Goal: Find specific page/section: Find specific page/section

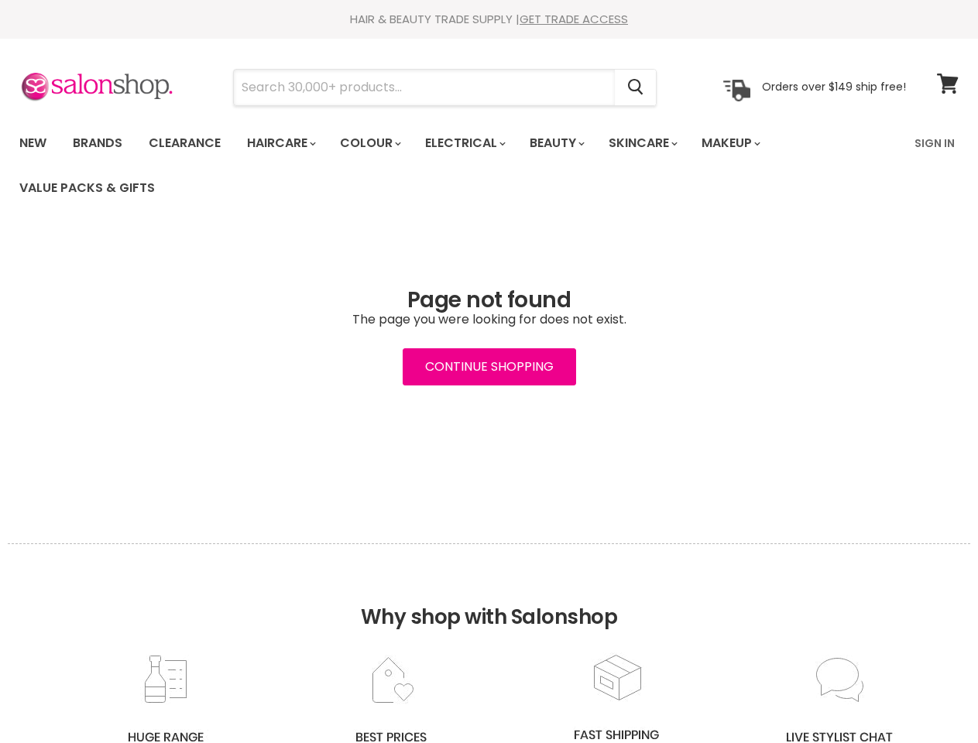
click at [425, 87] on input "Search" at bounding box center [424, 88] width 381 height 36
click at [636, 87] on icon "Search" at bounding box center [635, 88] width 15 height 16
click at [286, 143] on link "Haircare" at bounding box center [280, 143] width 90 height 33
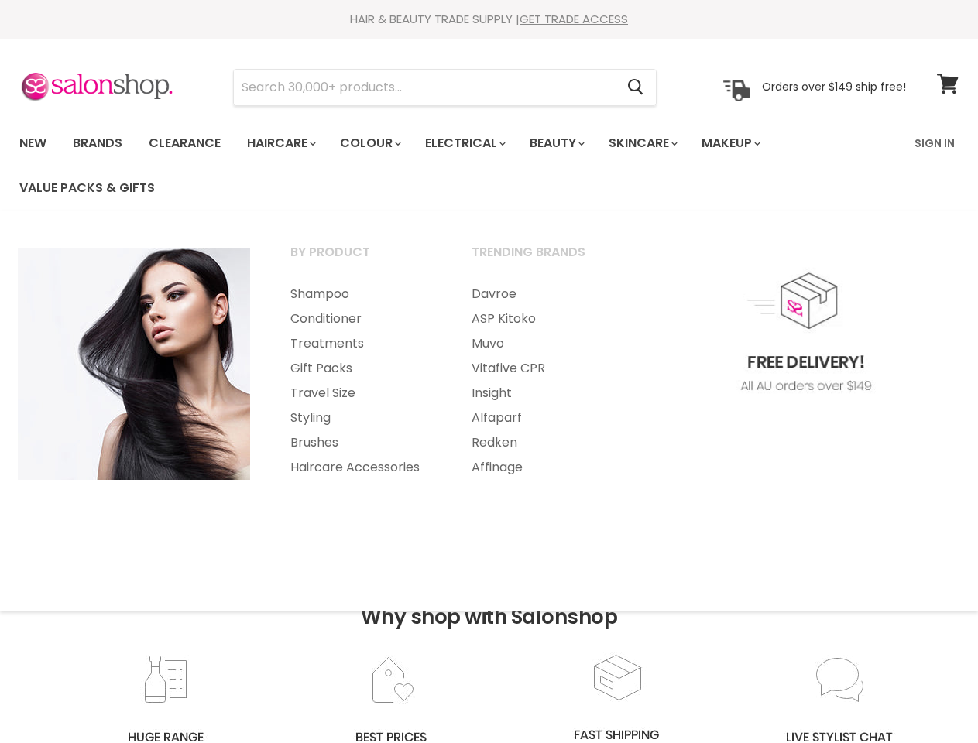
click at [379, 143] on link "Colour" at bounding box center [369, 143] width 82 height 33
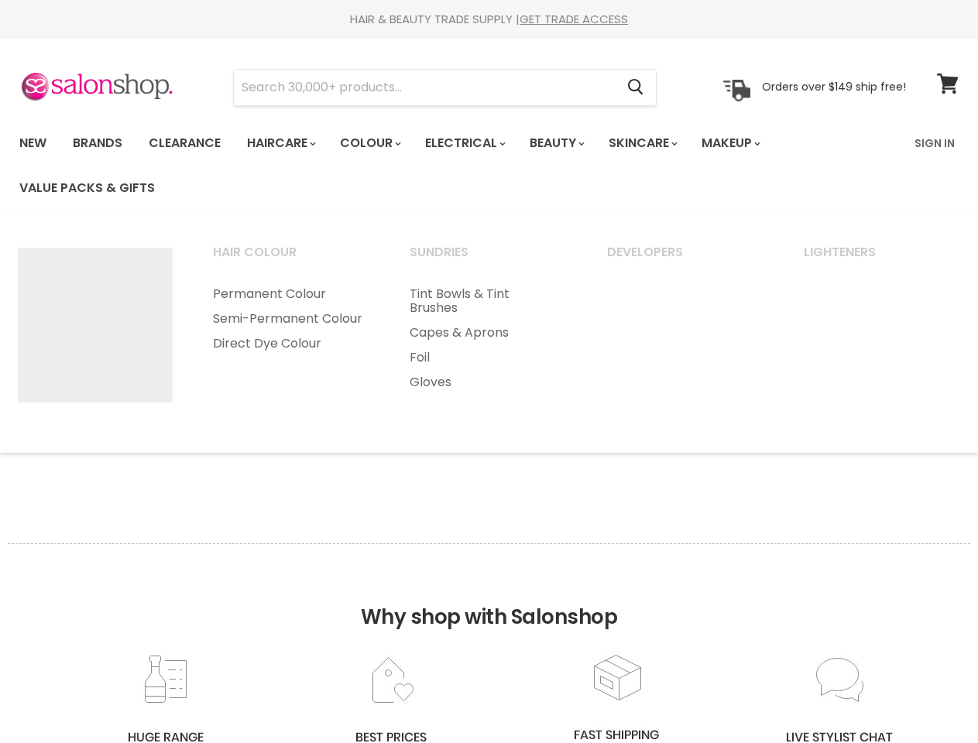
click at [475, 143] on link "Electrical" at bounding box center [463, 143] width 101 height 33
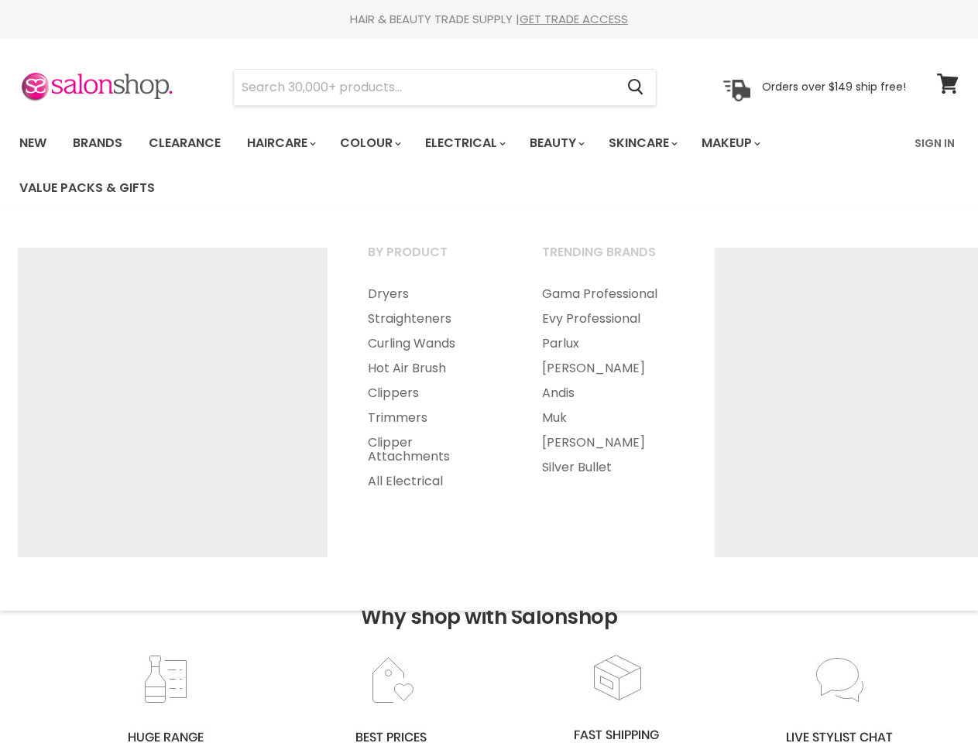
click at [570, 143] on link "Beauty" at bounding box center [556, 143] width 76 height 33
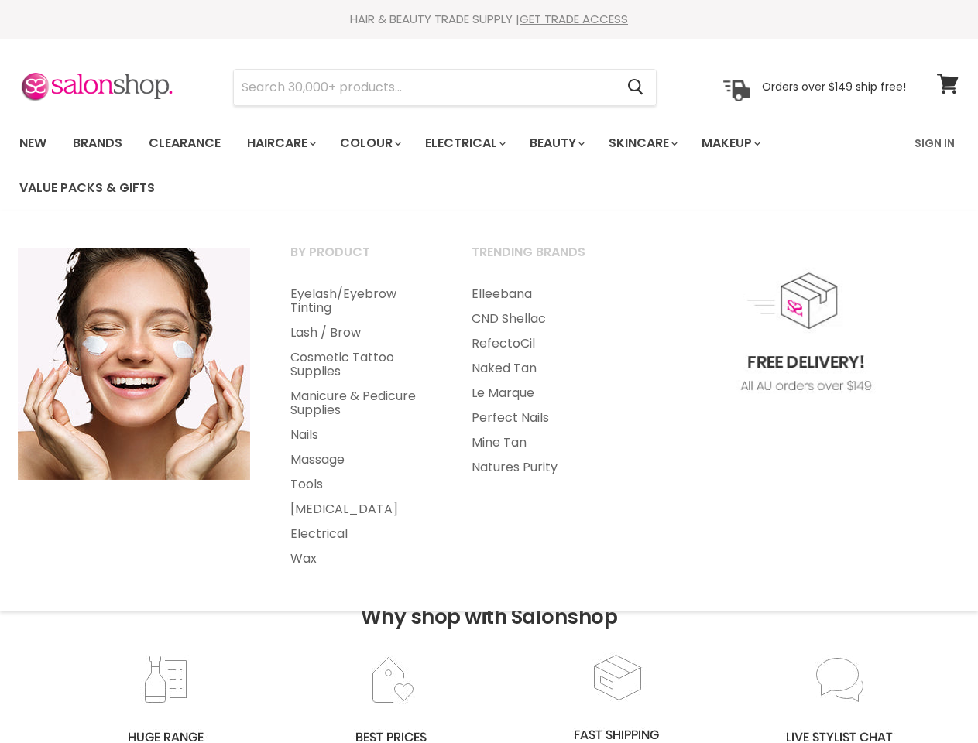
click at [660, 143] on link "Skincare" at bounding box center [642, 143] width 90 height 33
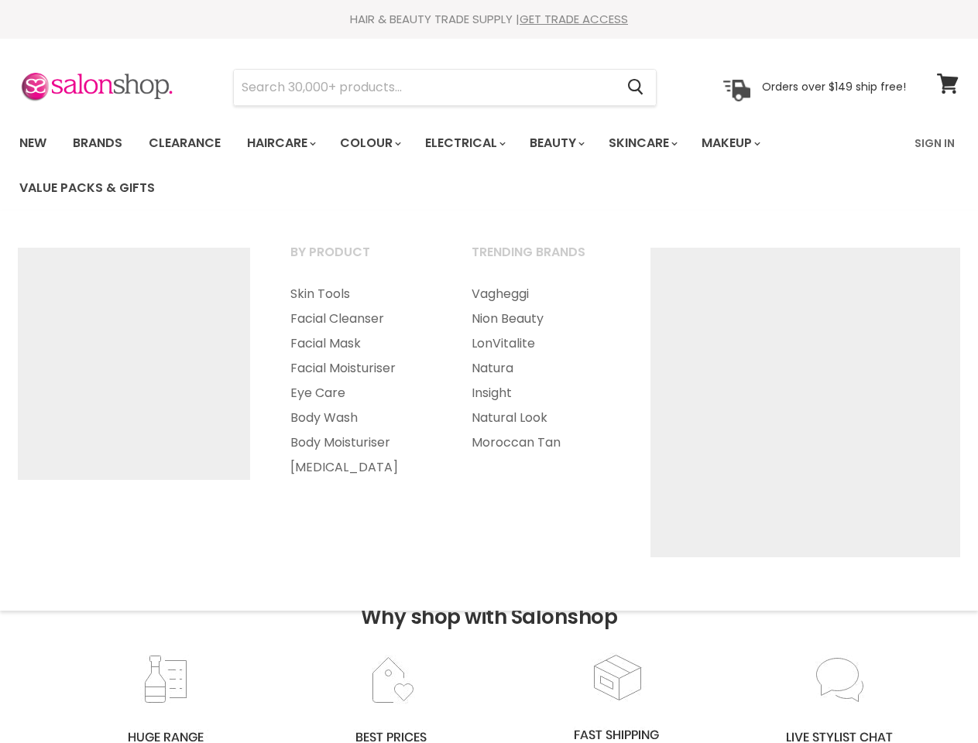
click at [752, 143] on link "Makeup" at bounding box center [730, 143] width 80 height 33
click at [488, 643] on h2 "Why shop with Salonshop" at bounding box center [489, 597] width 962 height 109
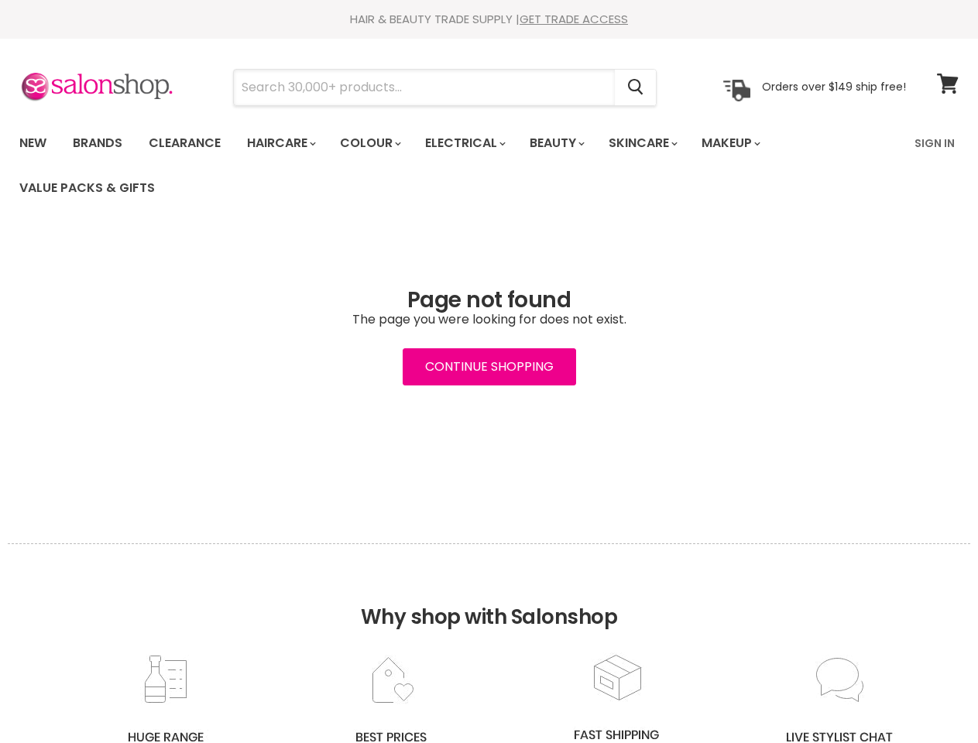
click at [425, 87] on input "Search" at bounding box center [424, 88] width 381 height 36
click at [636, 87] on icon "Search" at bounding box center [635, 87] width 15 height 16
click at [286, 143] on link "Haircare" at bounding box center [280, 143] width 90 height 33
click at [379, 143] on link "Colour" at bounding box center [369, 143] width 82 height 33
click at [425, 87] on input "Search" at bounding box center [424, 88] width 381 height 36
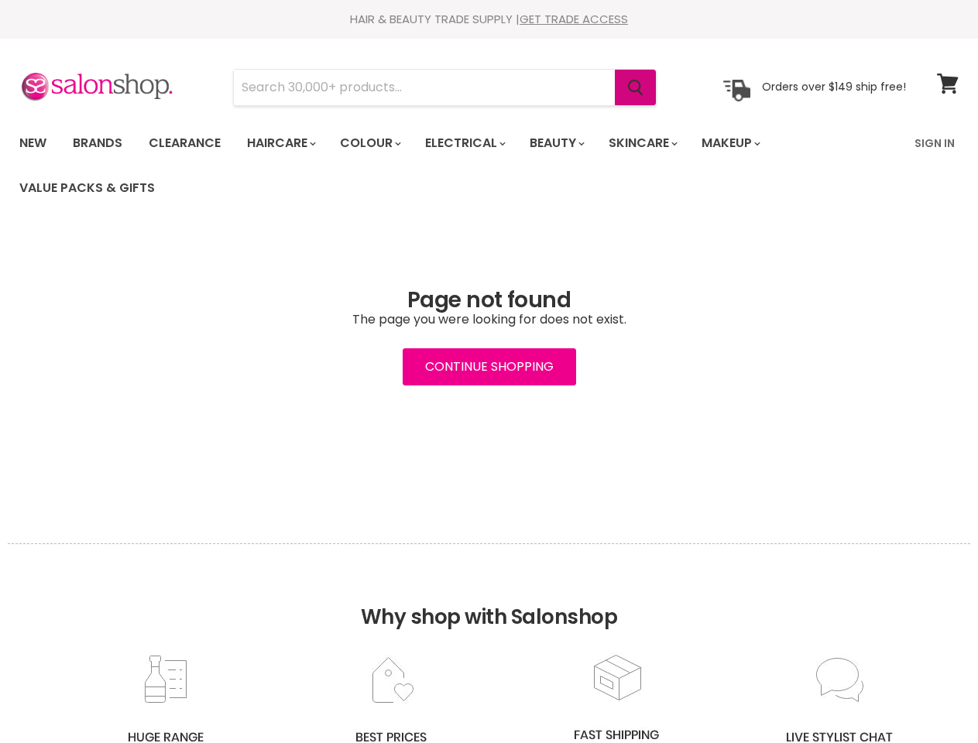
click at [636, 87] on icon "Search" at bounding box center [635, 88] width 15 height 16
click at [286, 143] on link "Haircare" at bounding box center [280, 143] width 90 height 33
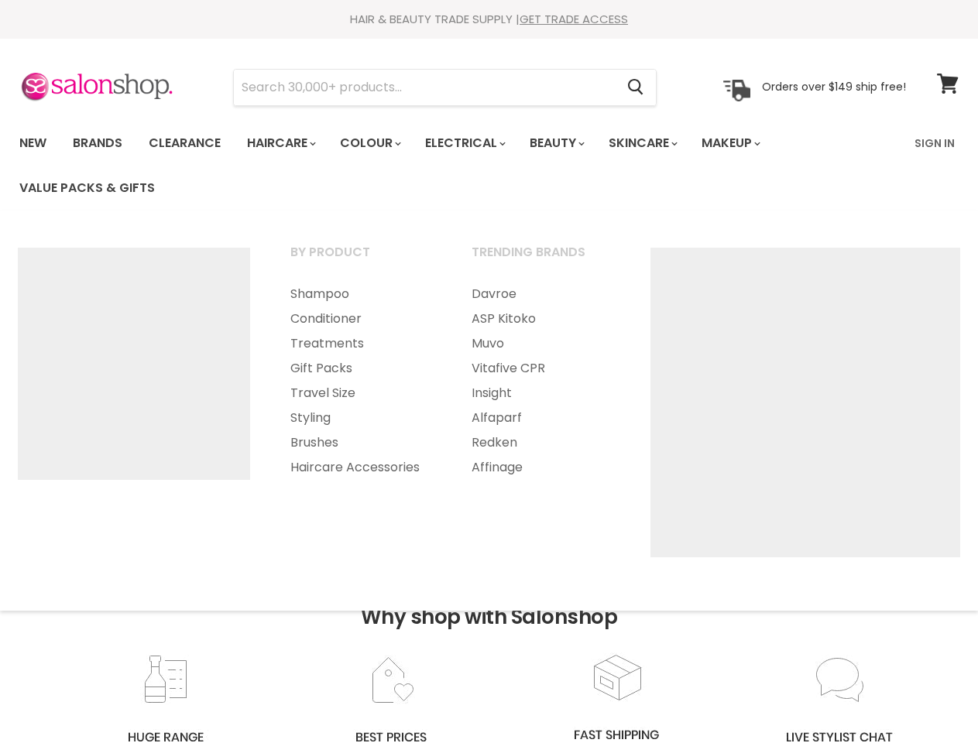
click at [379, 143] on link "Colour" at bounding box center [369, 143] width 82 height 33
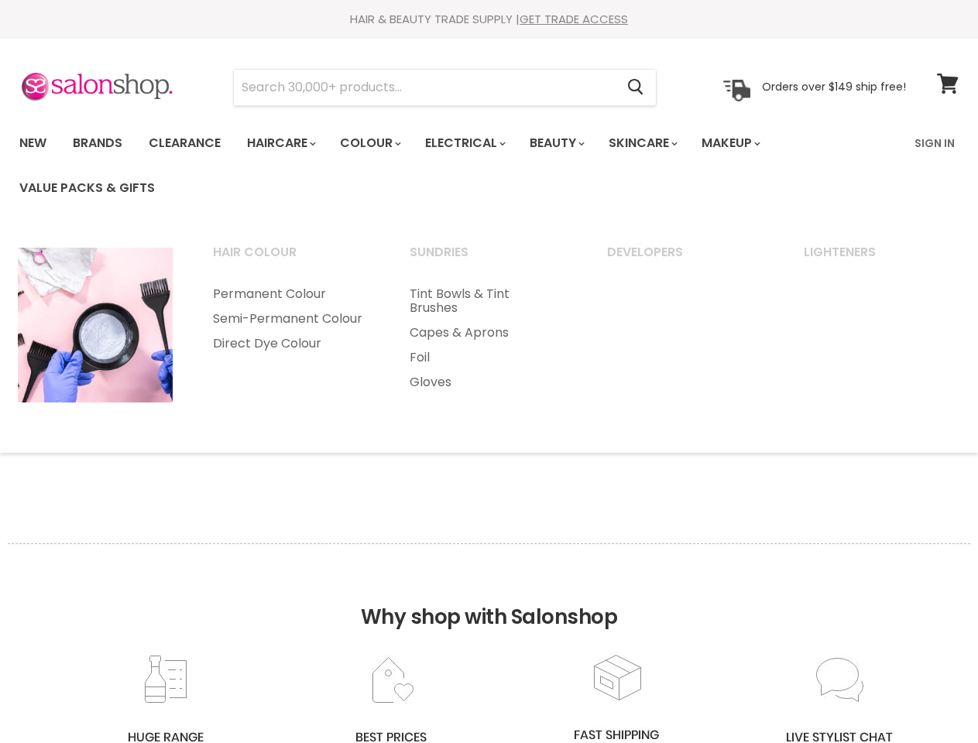
click at [475, 143] on link "Electrical" at bounding box center [463, 143] width 101 height 33
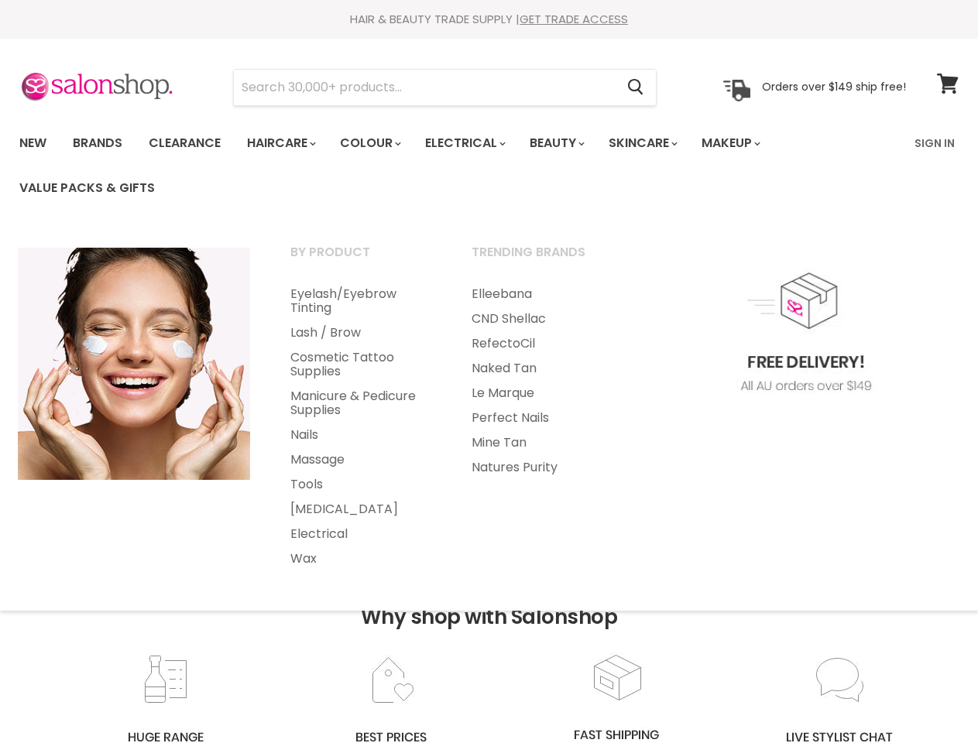
click at [570, 143] on link "Beauty" at bounding box center [556, 143] width 76 height 33
click at [660, 143] on link "Skincare" at bounding box center [642, 143] width 90 height 33
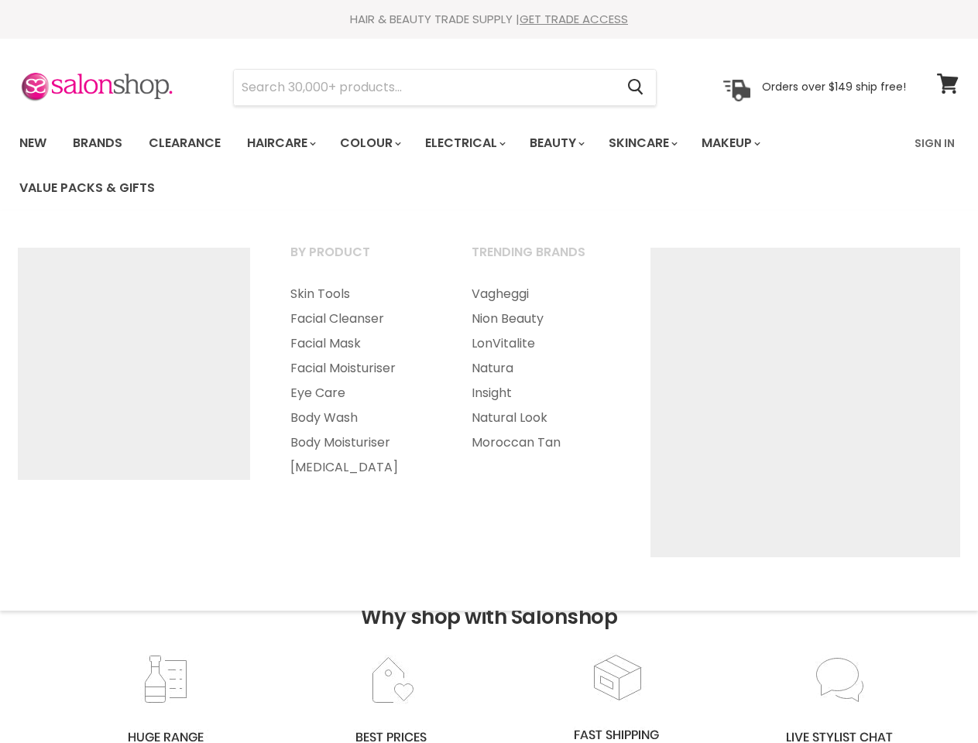
click at [752, 143] on link "Makeup" at bounding box center [730, 143] width 80 height 33
click at [488, 643] on h2 "Why shop with Salonshop" at bounding box center [489, 597] width 962 height 109
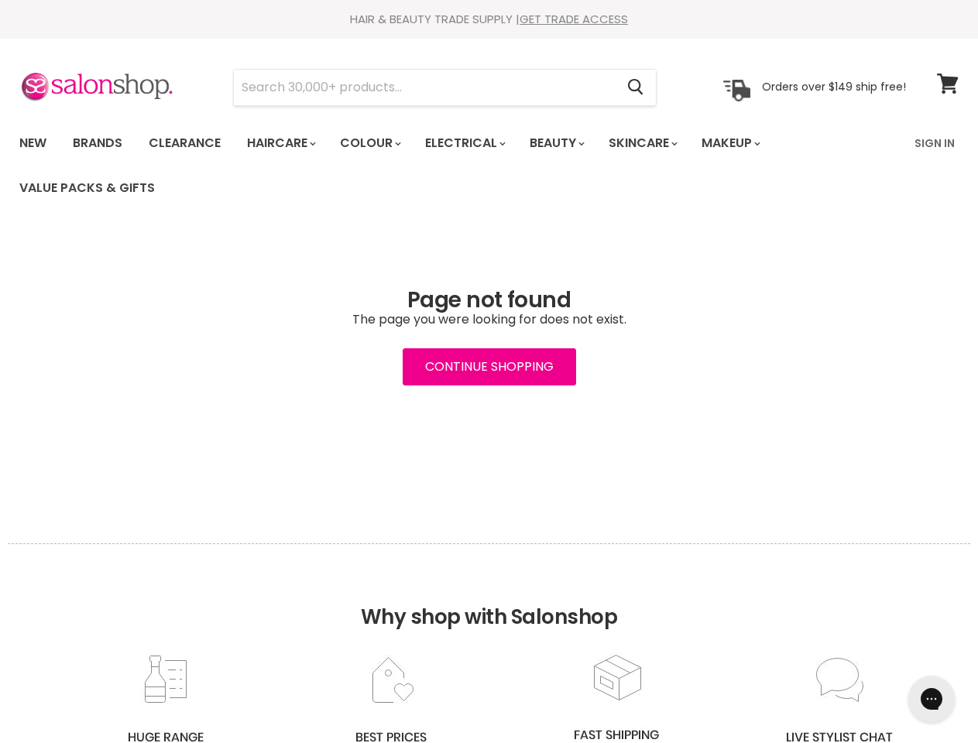
click at [425, 87] on input "Search" at bounding box center [424, 88] width 381 height 36
click at [636, 87] on icon "Search" at bounding box center [635, 87] width 15 height 16
click at [286, 143] on link "Haircare" at bounding box center [280, 143] width 90 height 33
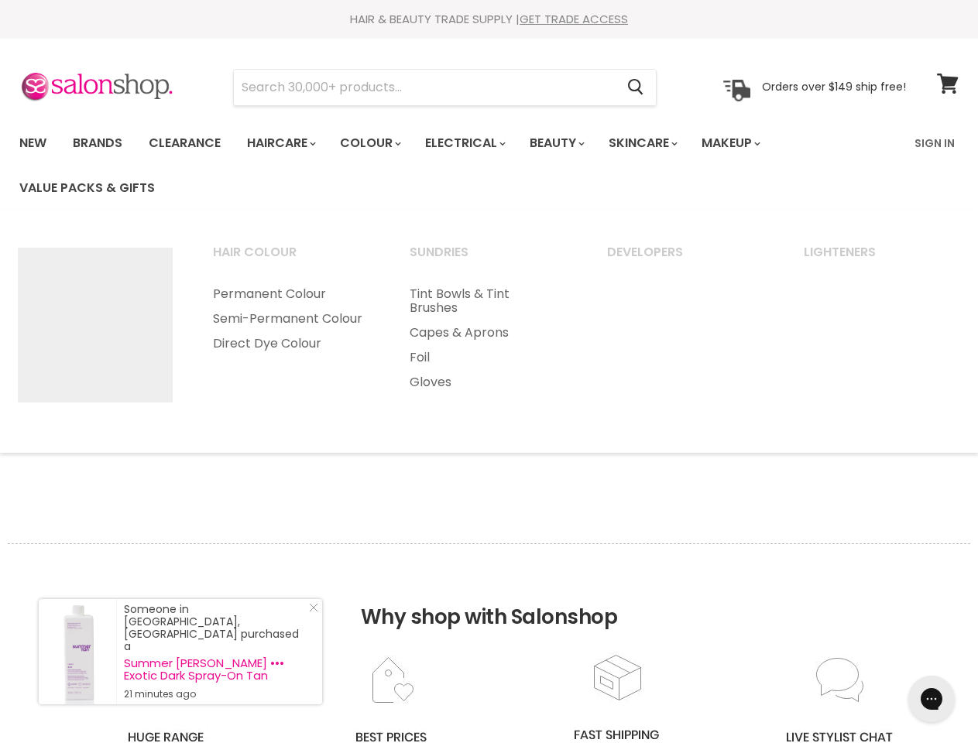
click at [379, 143] on link "Colour" at bounding box center [369, 143] width 82 height 33
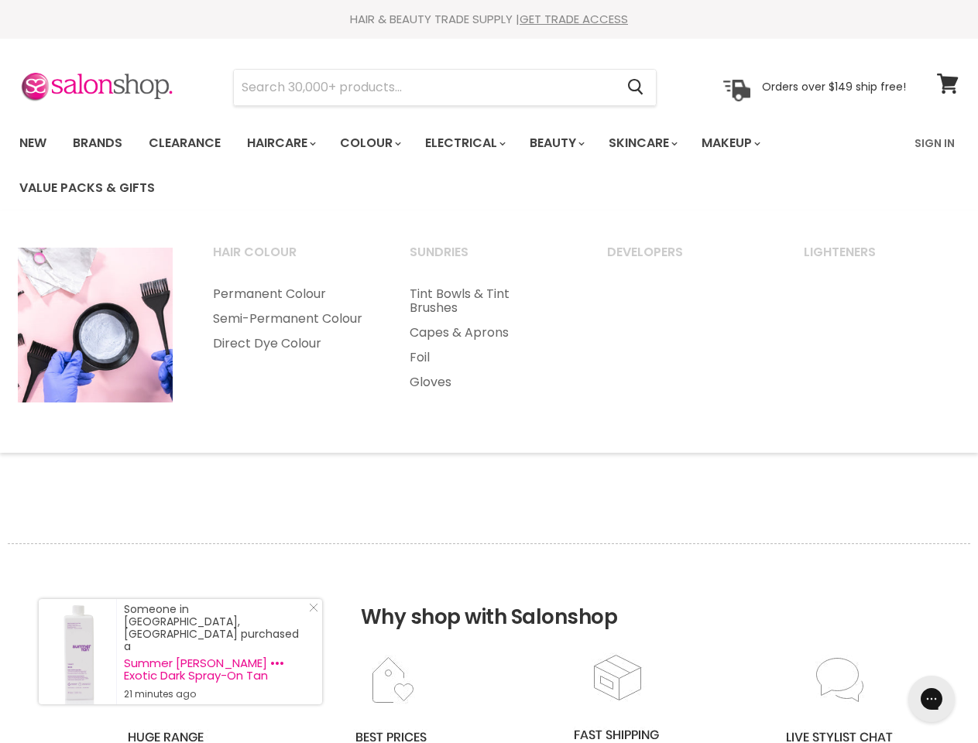
click at [475, 143] on link "Electrical" at bounding box center [463, 143] width 101 height 33
click at [570, 143] on link "Beauty" at bounding box center [556, 143] width 76 height 33
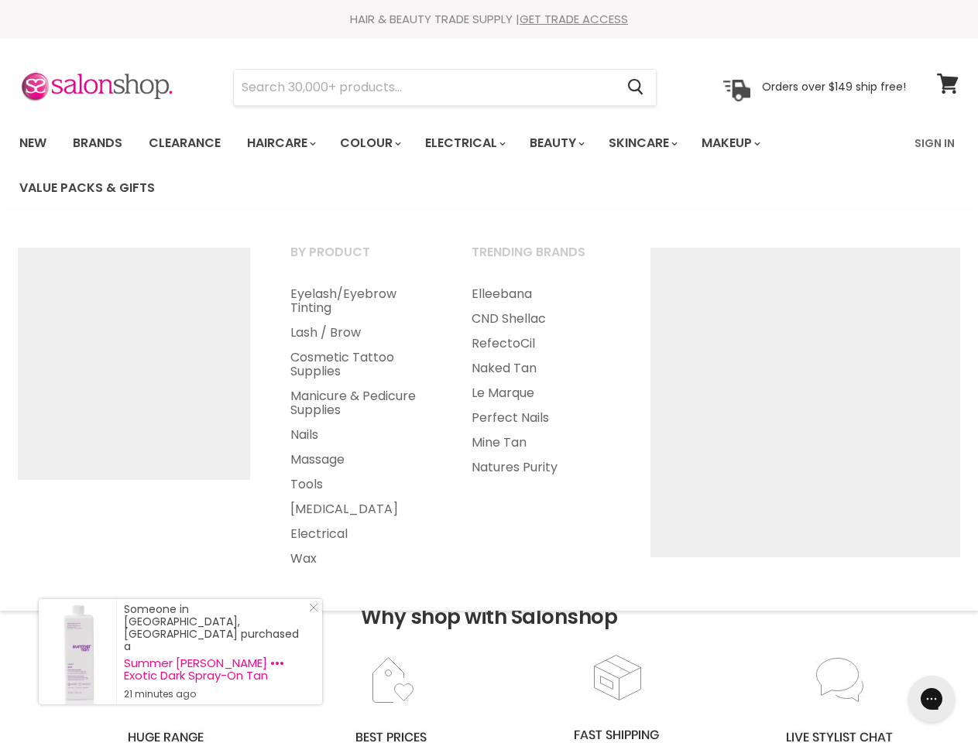
click at [660, 143] on link "Skincare" at bounding box center [642, 143] width 90 height 33
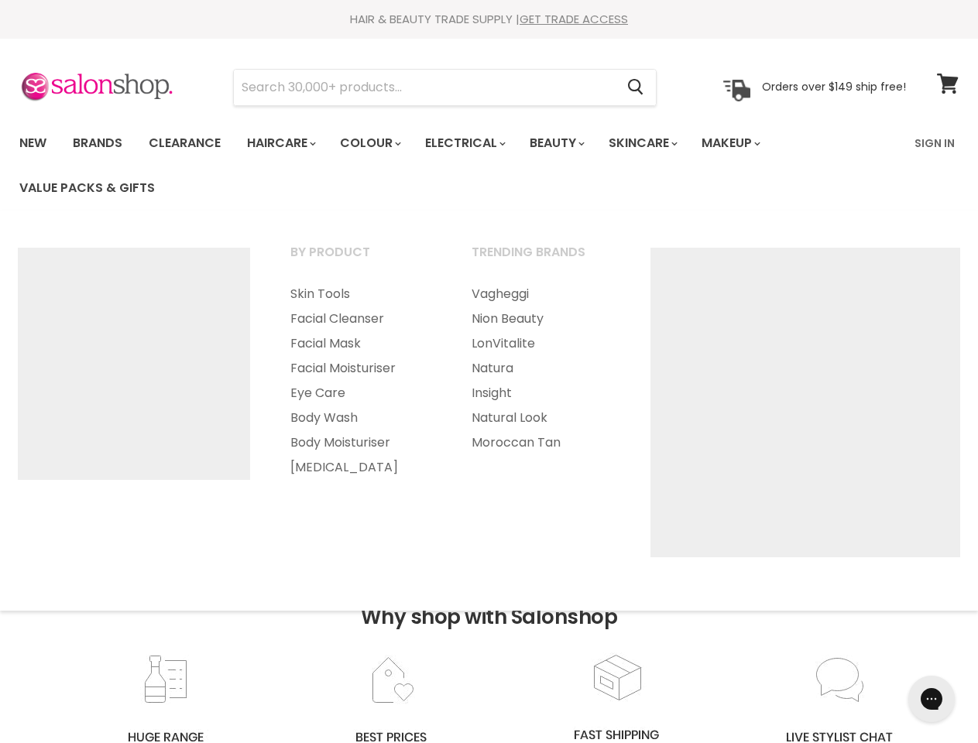
click at [752, 143] on link "Makeup" at bounding box center [730, 143] width 80 height 33
click at [488, 643] on h2 "Why shop with Salonshop" at bounding box center [489, 597] width 962 height 109
